Goal: Task Accomplishment & Management: Manage account settings

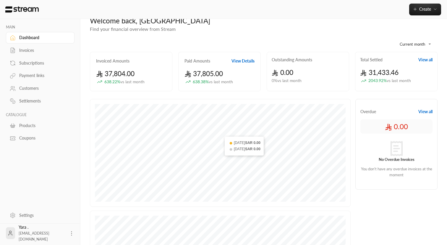
scroll to position [14, 0]
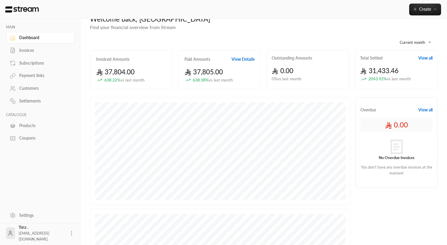
click at [30, 64] on div "Subscriptions" at bounding box center [43, 63] width 48 height 6
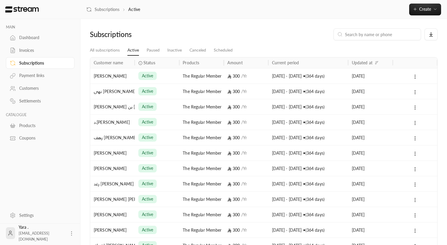
click at [36, 125] on div "Products" at bounding box center [43, 125] width 48 height 6
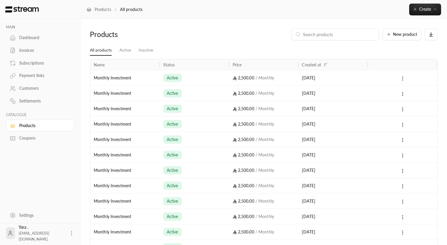
click at [403, 80] on icon at bounding box center [402, 78] width 5 height 5
click at [411, 113] on li "Delete" at bounding box center [420, 115] width 37 height 11
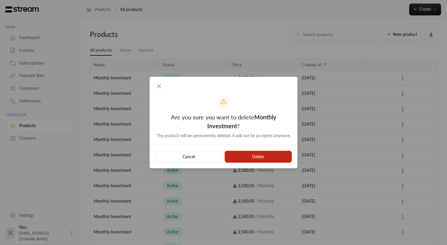
click at [268, 157] on button "Delete" at bounding box center [258, 157] width 67 height 12
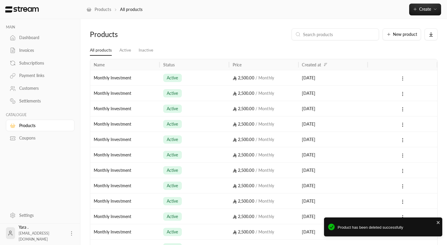
click at [401, 77] on icon at bounding box center [402, 78] width 5 height 5
click at [409, 114] on li "Delete" at bounding box center [420, 115] width 37 height 11
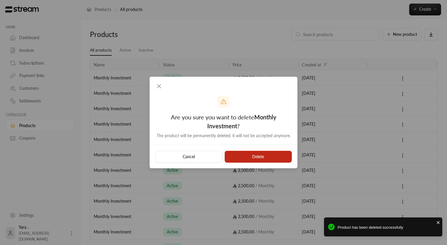
click at [254, 156] on button "Delete" at bounding box center [258, 157] width 67 height 12
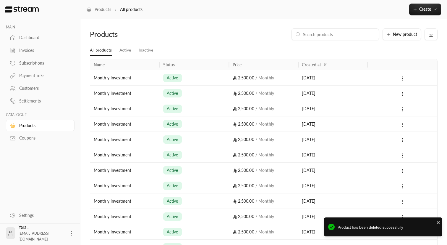
click at [404, 79] on icon at bounding box center [402, 78] width 5 height 5
click at [408, 115] on li "Delete" at bounding box center [420, 115] width 37 height 11
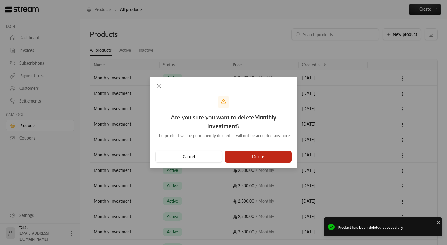
click at [270, 157] on button "Delete" at bounding box center [258, 157] width 67 height 12
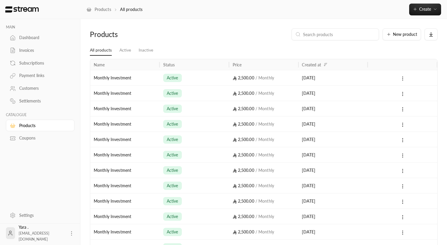
click at [406, 79] on button at bounding box center [403, 78] width 7 height 7
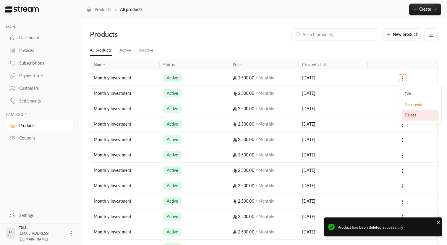
click at [405, 115] on li "Delete" at bounding box center [420, 115] width 37 height 11
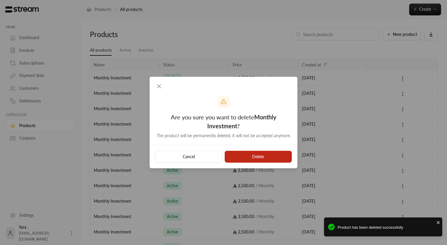
click at [269, 158] on button "Delete" at bounding box center [258, 157] width 67 height 12
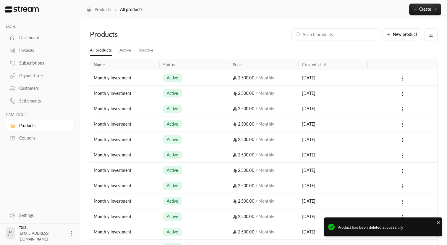
click at [404, 79] on icon at bounding box center [402, 78] width 5 height 5
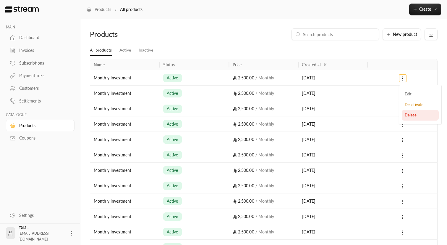
click at [405, 114] on li "Delete" at bounding box center [420, 115] width 37 height 11
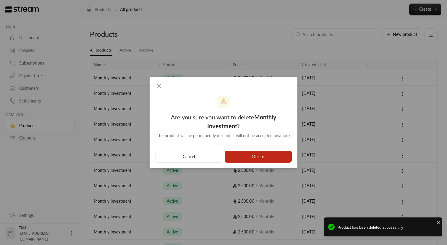
click at [251, 156] on button "Delete" at bounding box center [258, 157] width 67 height 12
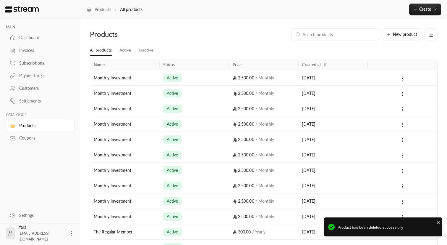
click at [403, 78] on circle at bounding box center [403, 78] width 1 height 1
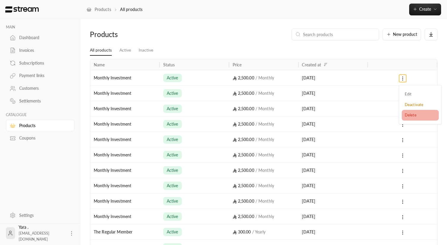
click at [408, 115] on li "Delete" at bounding box center [420, 115] width 37 height 11
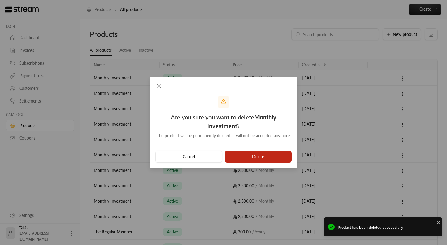
click at [268, 154] on button "Delete" at bounding box center [258, 157] width 67 height 12
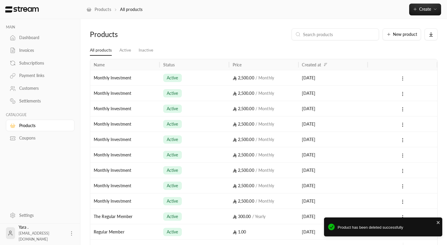
click at [403, 80] on icon at bounding box center [402, 78] width 5 height 5
click at [412, 114] on li "Delete" at bounding box center [420, 115] width 37 height 11
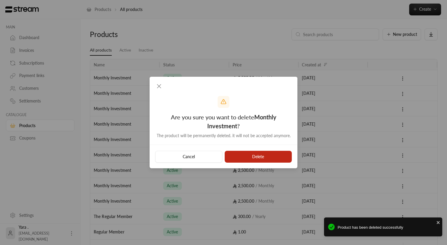
click at [265, 158] on button "Delete" at bounding box center [258, 157] width 67 height 12
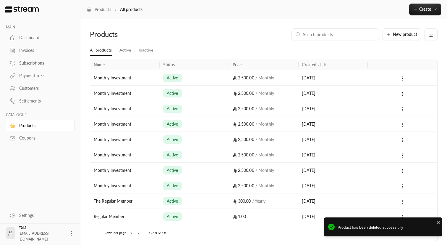
click at [404, 77] on icon at bounding box center [402, 78] width 5 height 5
click at [404, 116] on li "Delete" at bounding box center [420, 115] width 37 height 11
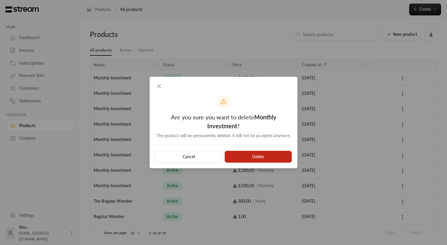
click at [260, 161] on button "Delete" at bounding box center [258, 157] width 67 height 12
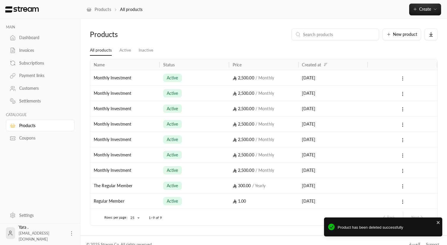
click at [404, 76] on icon at bounding box center [402, 78] width 5 height 5
click at [409, 114] on li "Delete" at bounding box center [420, 115] width 37 height 11
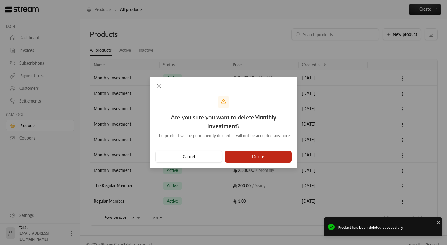
click at [259, 155] on button "Delete" at bounding box center [258, 157] width 67 height 12
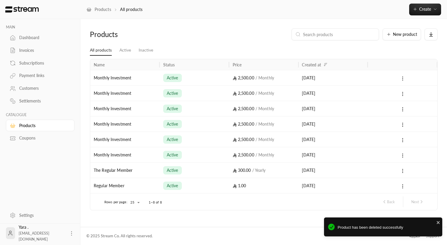
click at [404, 77] on icon at bounding box center [402, 78] width 5 height 5
click at [408, 116] on li "Delete" at bounding box center [420, 115] width 37 height 11
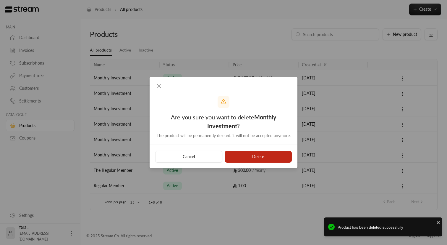
click at [268, 152] on button "Delete" at bounding box center [258, 157] width 67 height 12
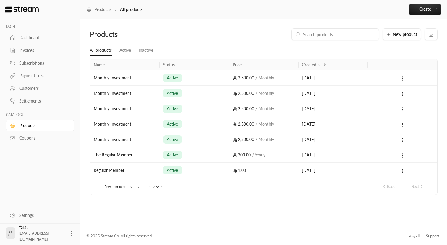
click at [405, 77] on button at bounding box center [403, 78] width 7 height 7
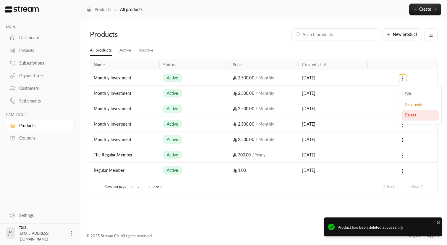
click at [406, 113] on li "Delete" at bounding box center [420, 115] width 37 height 11
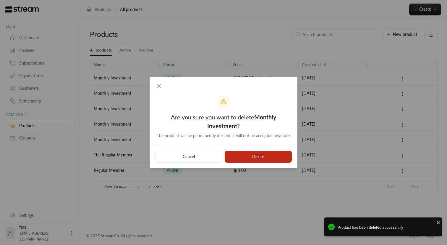
click at [277, 151] on button "Delete" at bounding box center [258, 157] width 67 height 12
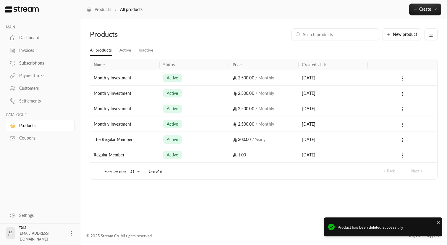
click at [403, 78] on icon at bounding box center [402, 78] width 5 height 5
click at [412, 115] on li "Delete" at bounding box center [420, 115] width 37 height 11
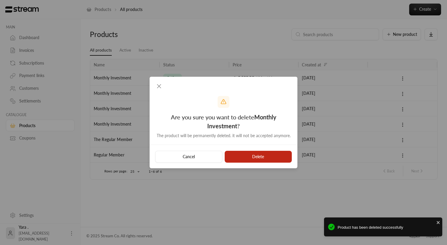
click at [249, 157] on button "Delete" at bounding box center [258, 157] width 67 height 12
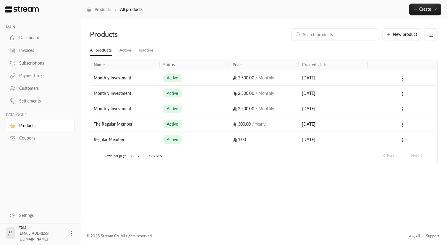
click at [403, 82] on div at bounding box center [403, 77] width 62 height 15
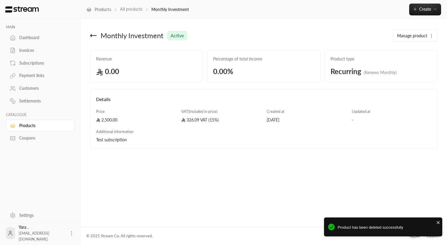
click at [133, 11] on link "All products" at bounding box center [131, 9] width 22 height 5
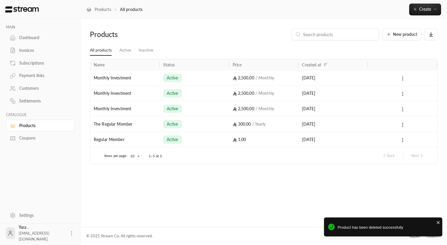
click at [402, 78] on icon at bounding box center [402, 78] width 5 height 5
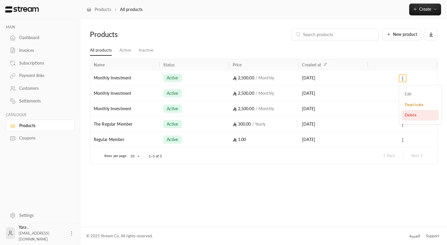
click at [414, 115] on li "Delete" at bounding box center [420, 115] width 37 height 11
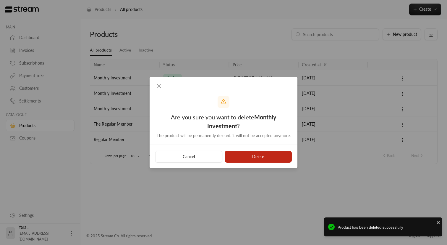
click at [272, 152] on button "Delete" at bounding box center [258, 157] width 67 height 12
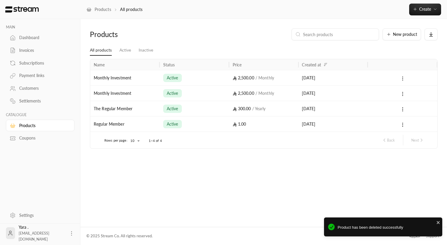
click at [403, 78] on circle at bounding box center [403, 78] width 1 height 1
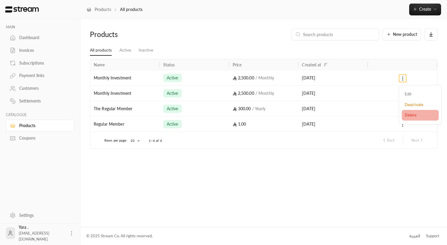
click at [412, 113] on li "Delete" at bounding box center [420, 115] width 37 height 11
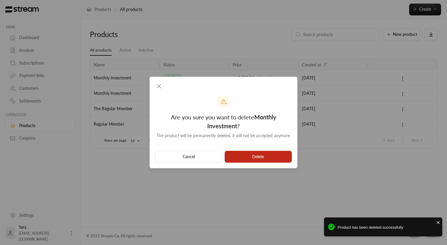
click at [278, 159] on button "Delete" at bounding box center [258, 157] width 67 height 12
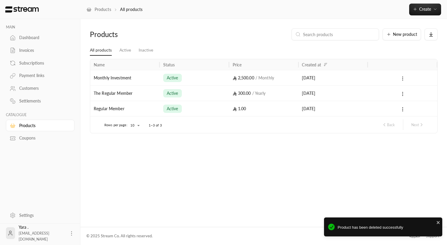
click at [404, 78] on icon at bounding box center [402, 78] width 5 height 5
click at [408, 116] on li "Delete" at bounding box center [420, 115] width 37 height 11
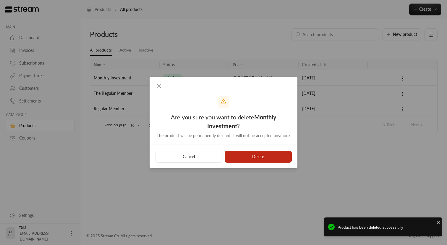
click at [251, 155] on button "Delete" at bounding box center [258, 157] width 67 height 12
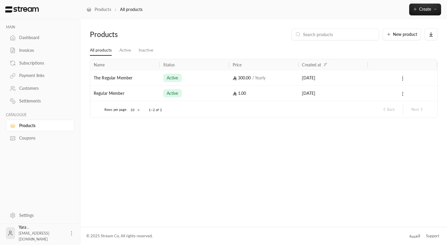
click at [404, 94] on icon at bounding box center [402, 93] width 5 height 5
click at [411, 111] on li "Edit" at bounding box center [420, 109] width 37 height 11
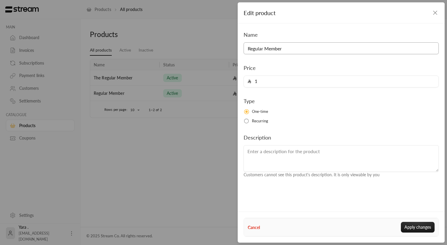
click at [249, 51] on input "Regular Member" at bounding box center [341, 48] width 195 height 12
type input "ُ"
type input "The Test Member"
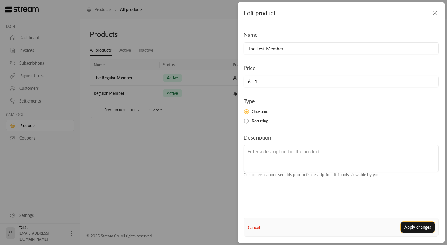
click at [419, 227] on button "Apply changes" at bounding box center [418, 227] width 34 height 11
click at [272, 129] on div "Name The Test Member Price 1 Type One-time Recurring Description Customers cann…" at bounding box center [341, 103] width 201 height 147
click at [278, 130] on div "Name The Test Member Price 1 Type One-time Recurring Description Customers cann…" at bounding box center [341, 103] width 201 height 147
click at [412, 224] on button "Apply changes" at bounding box center [418, 227] width 34 height 11
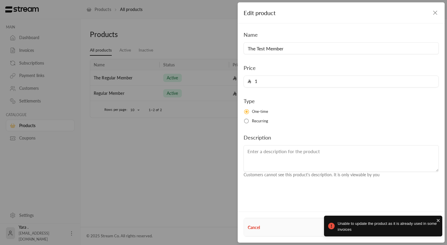
click at [431, 13] on div "Edit product" at bounding box center [341, 12] width 207 height 21
click at [435, 13] on icon "button" at bounding box center [435, 12] width 7 height 7
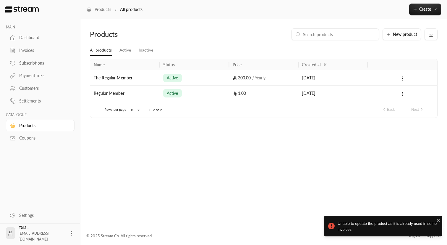
click at [302, 132] on div "Products New product All products Active Inactive Name Status Price Created at …" at bounding box center [263, 122] width 367 height 207
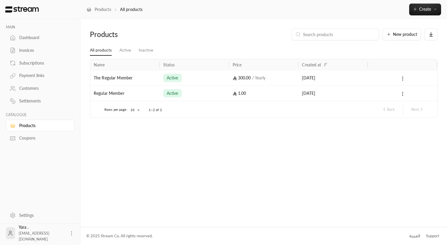
click at [34, 64] on div "Subscriptions" at bounding box center [43, 63] width 48 height 6
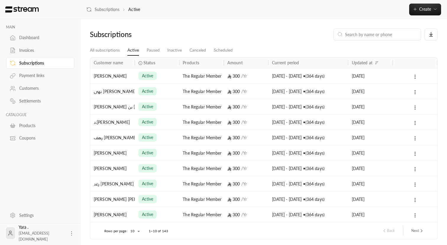
click at [33, 37] on div "Dashboard" at bounding box center [43, 38] width 48 height 6
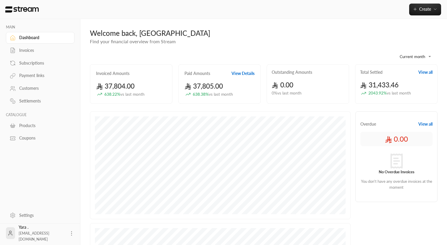
click at [32, 50] on div "Invoices" at bounding box center [43, 50] width 48 height 6
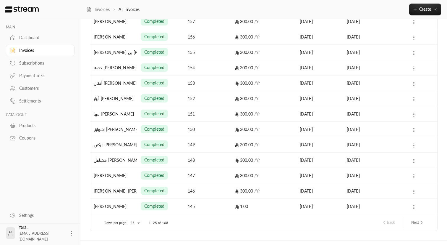
scroll to position [252, 0]
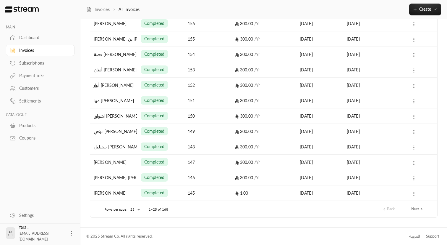
click at [420, 207] on icon "next page" at bounding box center [421, 208] width 5 height 5
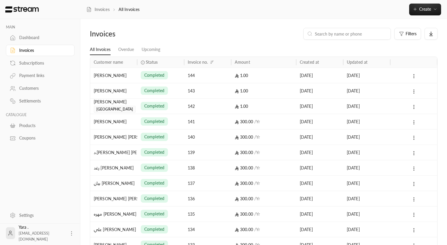
scroll to position [0, 0]
click at [42, 64] on div "Subscriptions" at bounding box center [43, 63] width 48 height 6
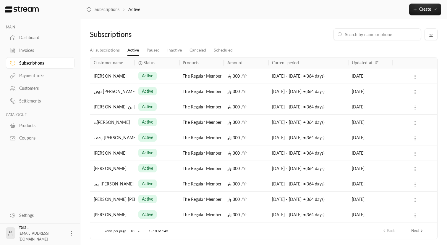
click at [41, 80] on link "Payment links" at bounding box center [40, 76] width 69 height 12
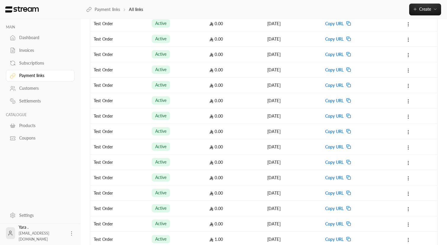
scroll to position [250, 0]
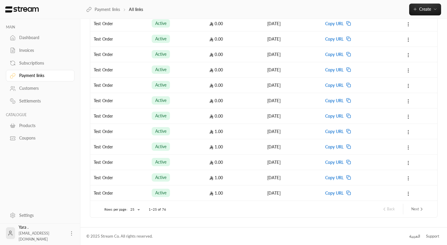
click at [48, 87] on div "Customers" at bounding box center [43, 88] width 48 height 6
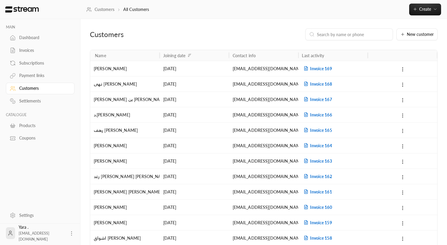
click at [30, 39] on div "Dashboard" at bounding box center [43, 38] width 48 height 6
